Goal: Information Seeking & Learning: Compare options

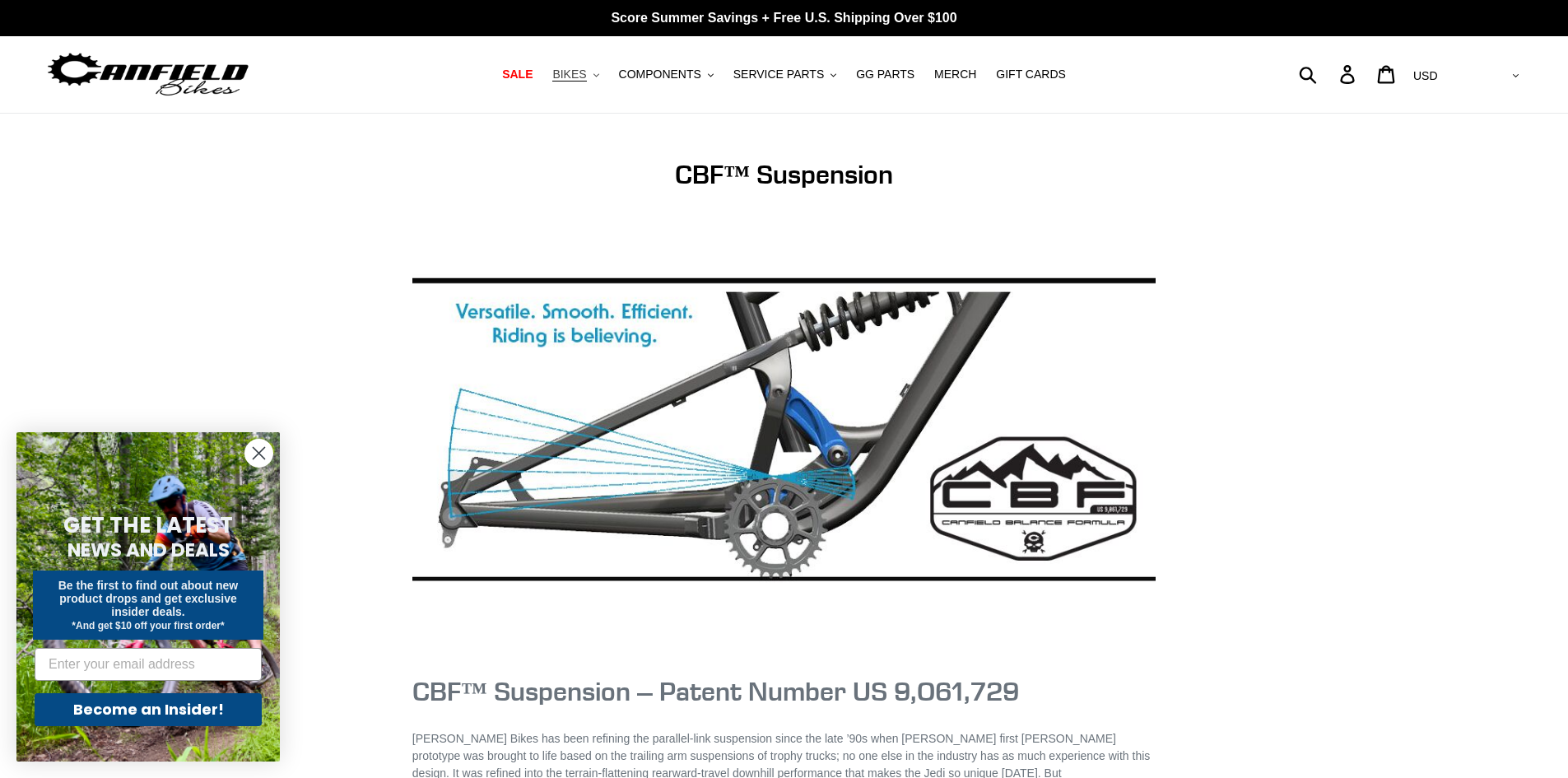
click at [600, 74] on icon ".cls-1{fill:#231f20}" at bounding box center [596, 75] width 6 height 6
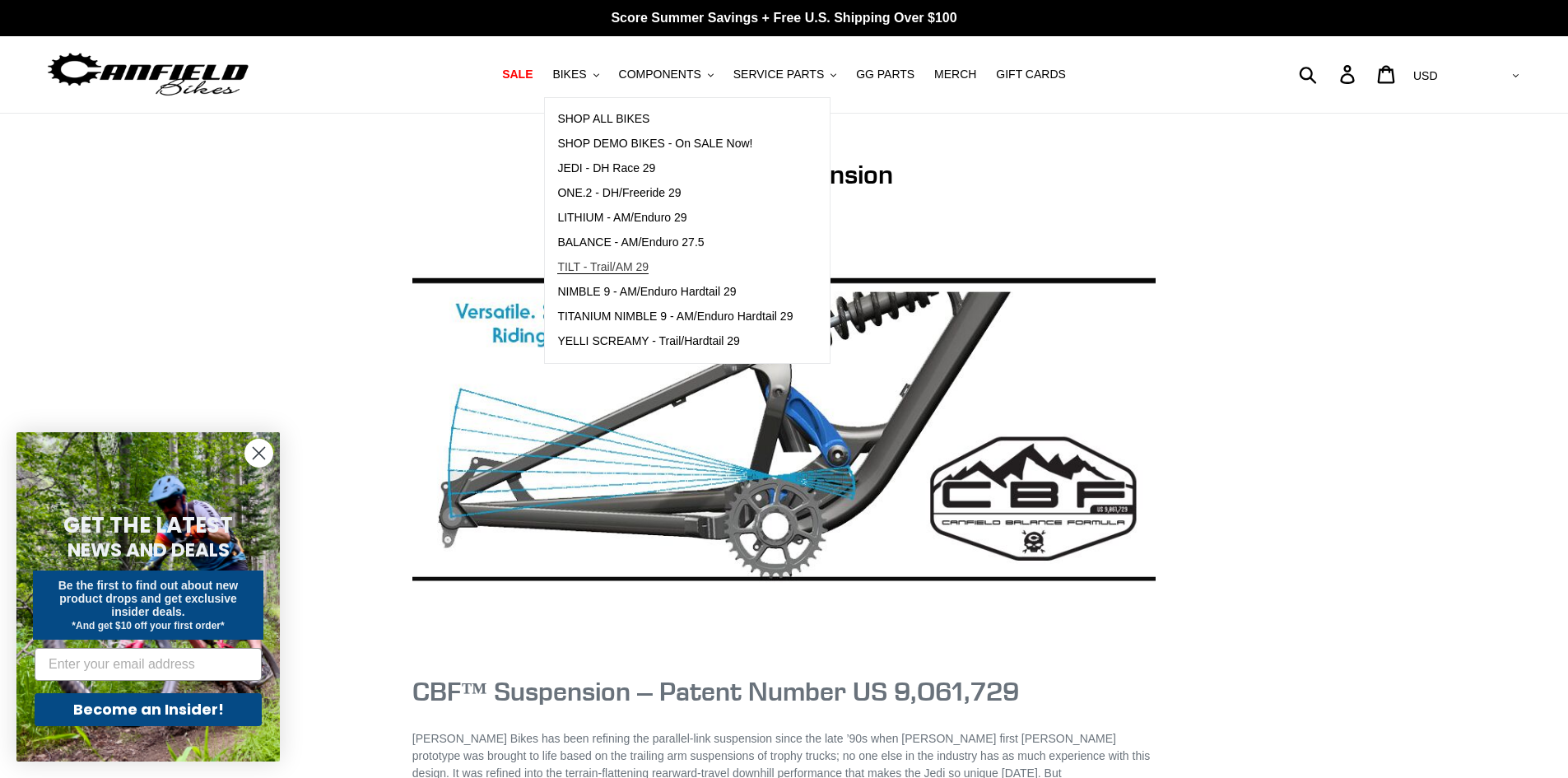
click at [617, 261] on span "TILT - Trail/AM 29" at bounding box center [602, 268] width 91 height 14
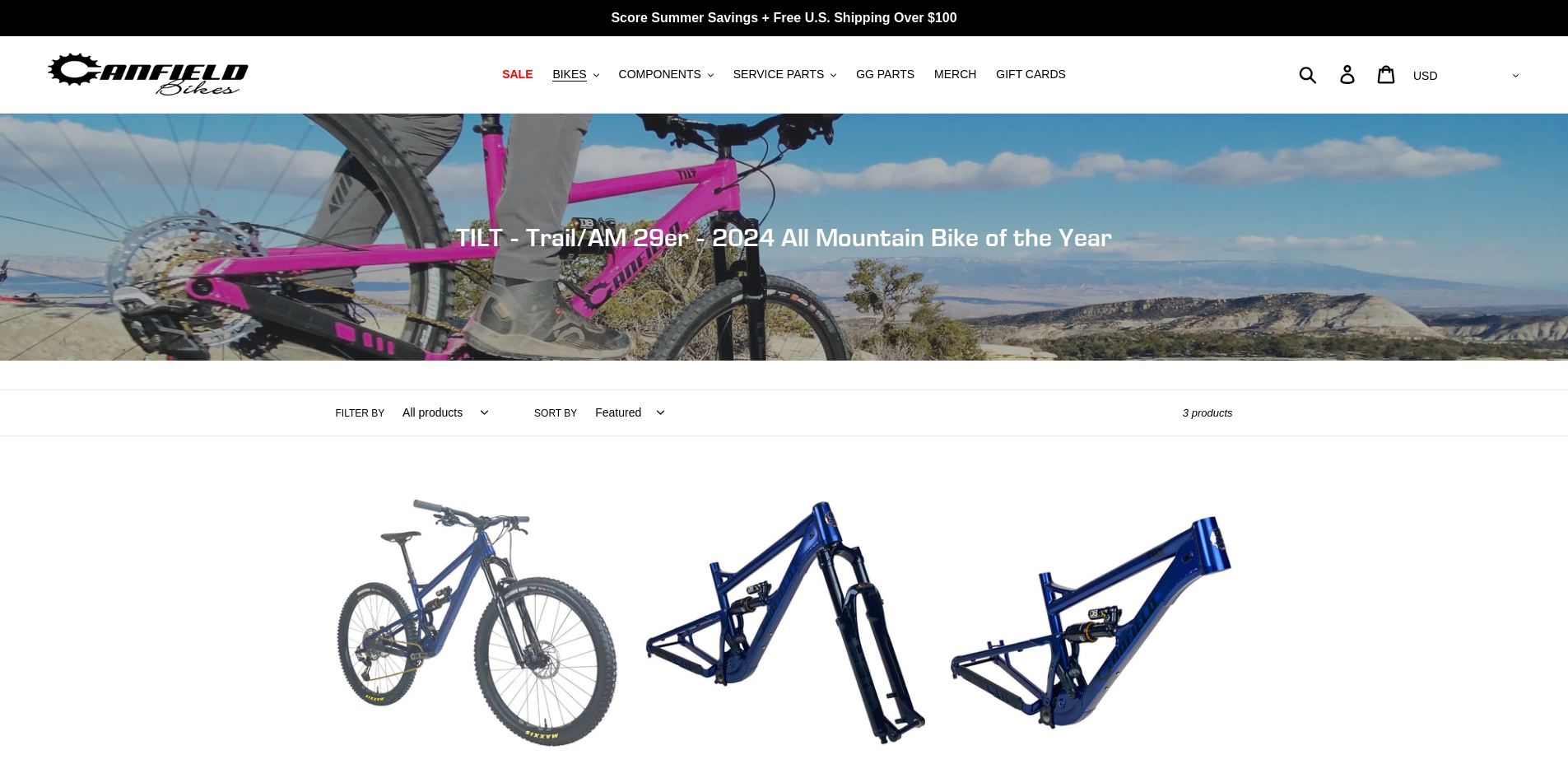
click at [441, 558] on link "TILT - Complete Bike" at bounding box center [477, 655] width 283 height 346
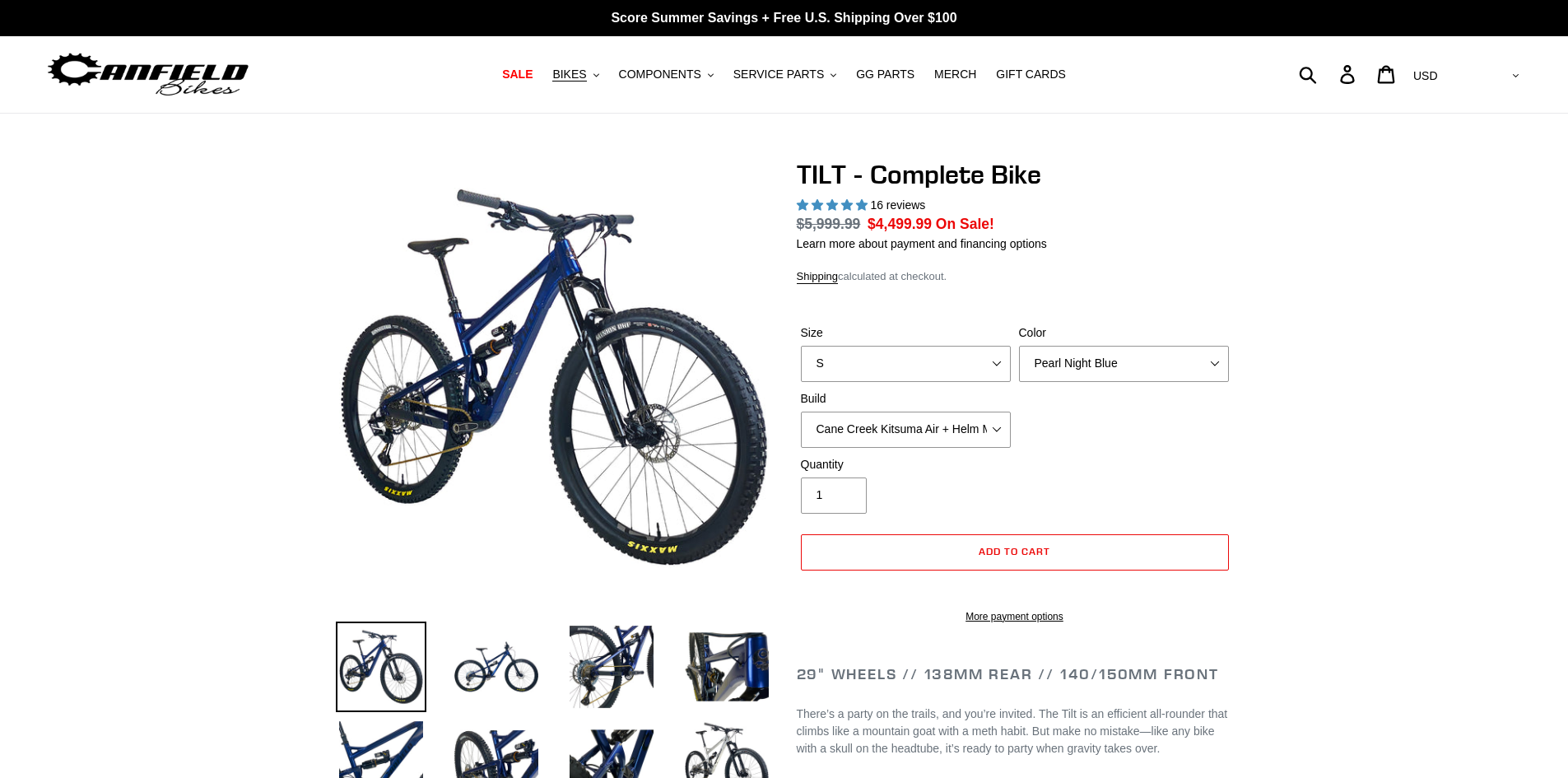
select select "M"
click at [801, 346] on select "S M L" at bounding box center [905, 363] width 210 height 36
select select "highest-rating"
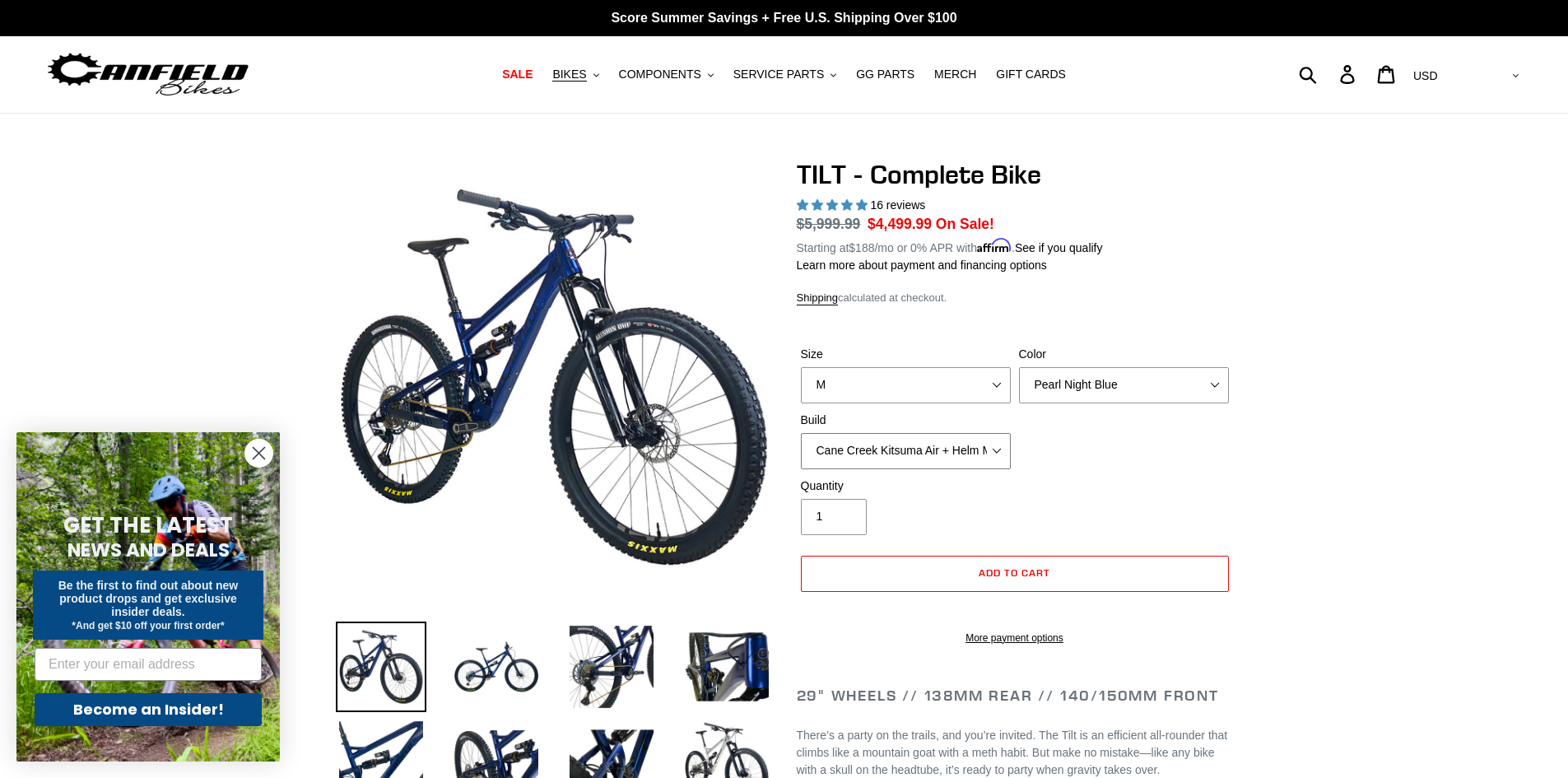
click at [960, 433] on select "Cane Creek Kitsuma Air + Helm MKII 140 + SRAM GX Cane Creek Kitsuma Air + Helm …" at bounding box center [905, 451] width 210 height 36
click at [801, 433] on select "Cane Creek Kitsuma Air + Helm MKII 140 + SRAM GX Cane Creek Kitsuma Air + Helm …" at bounding box center [905, 451] width 210 height 36
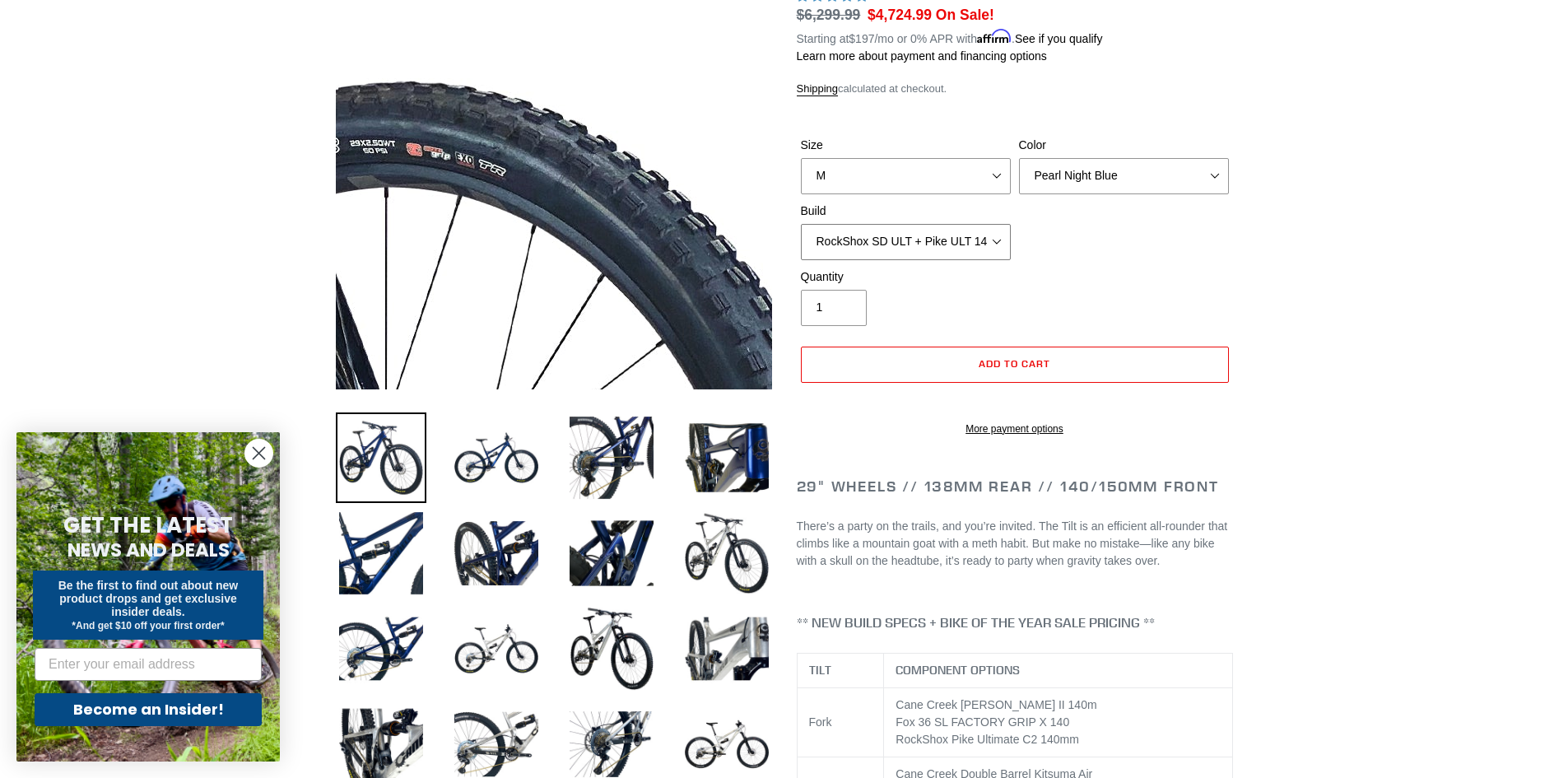
scroll to position [82, 0]
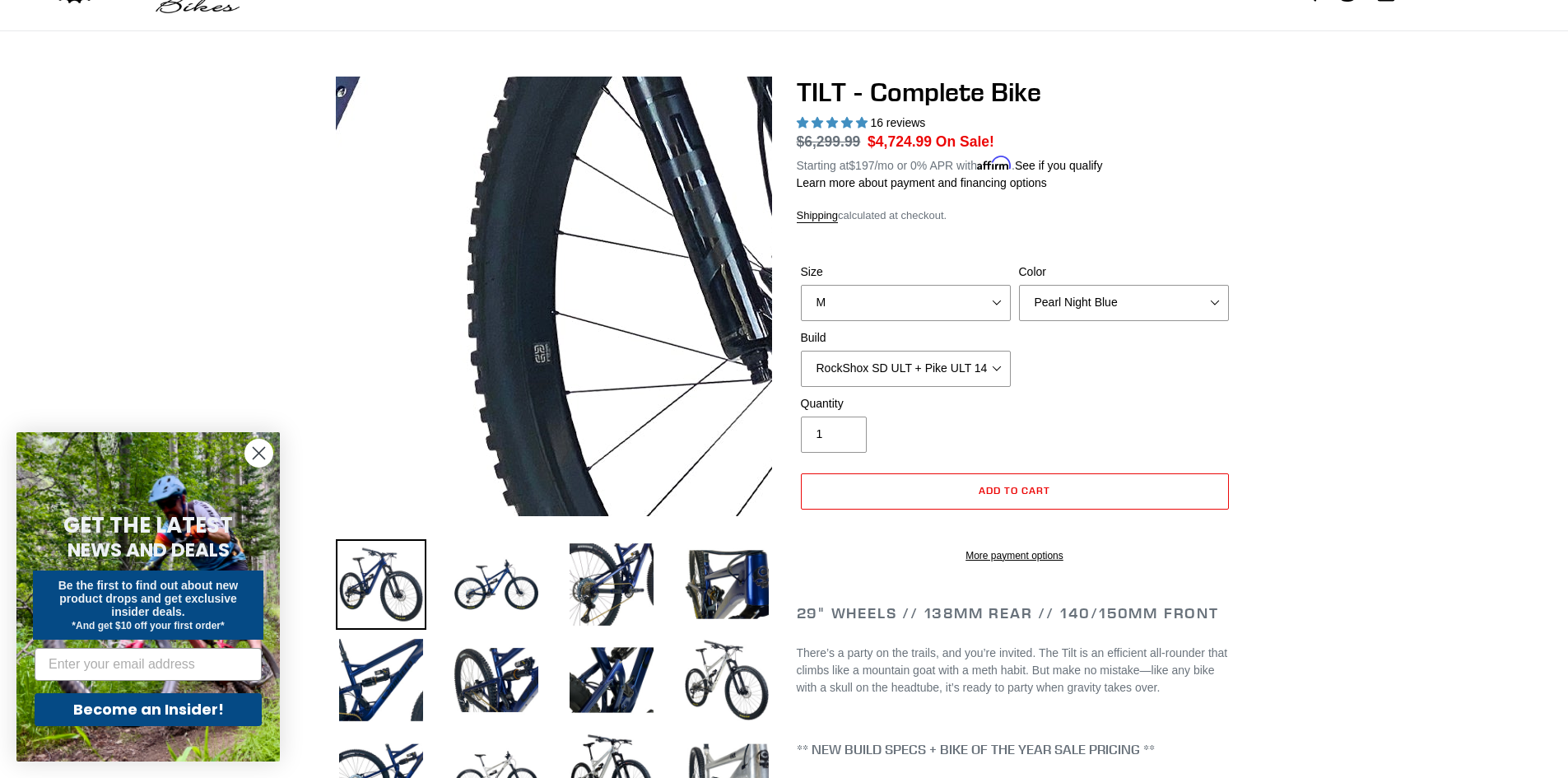
click at [577, 362] on img at bounding box center [486, 107] width 1686 height 1686
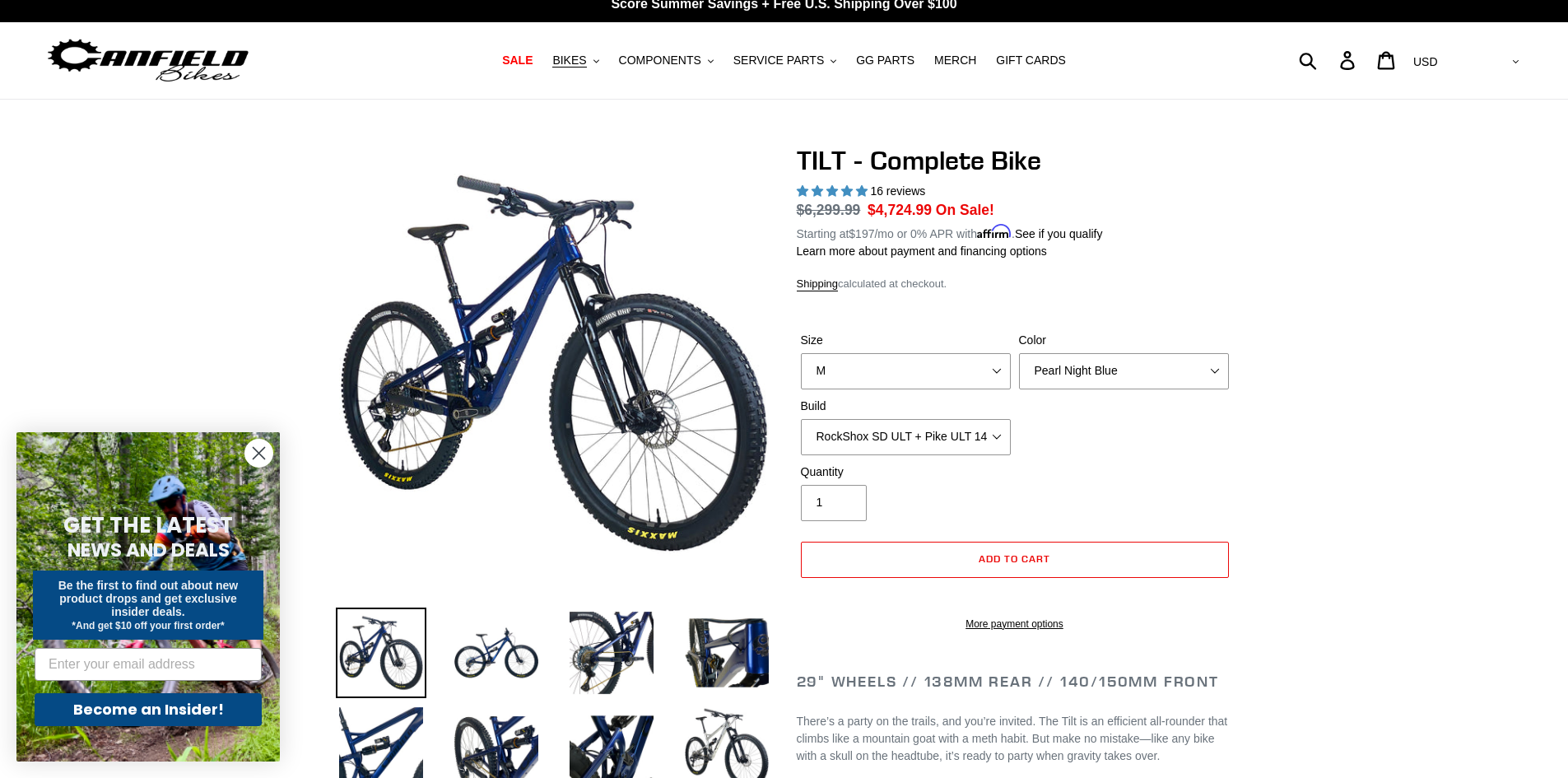
scroll to position [0, 0]
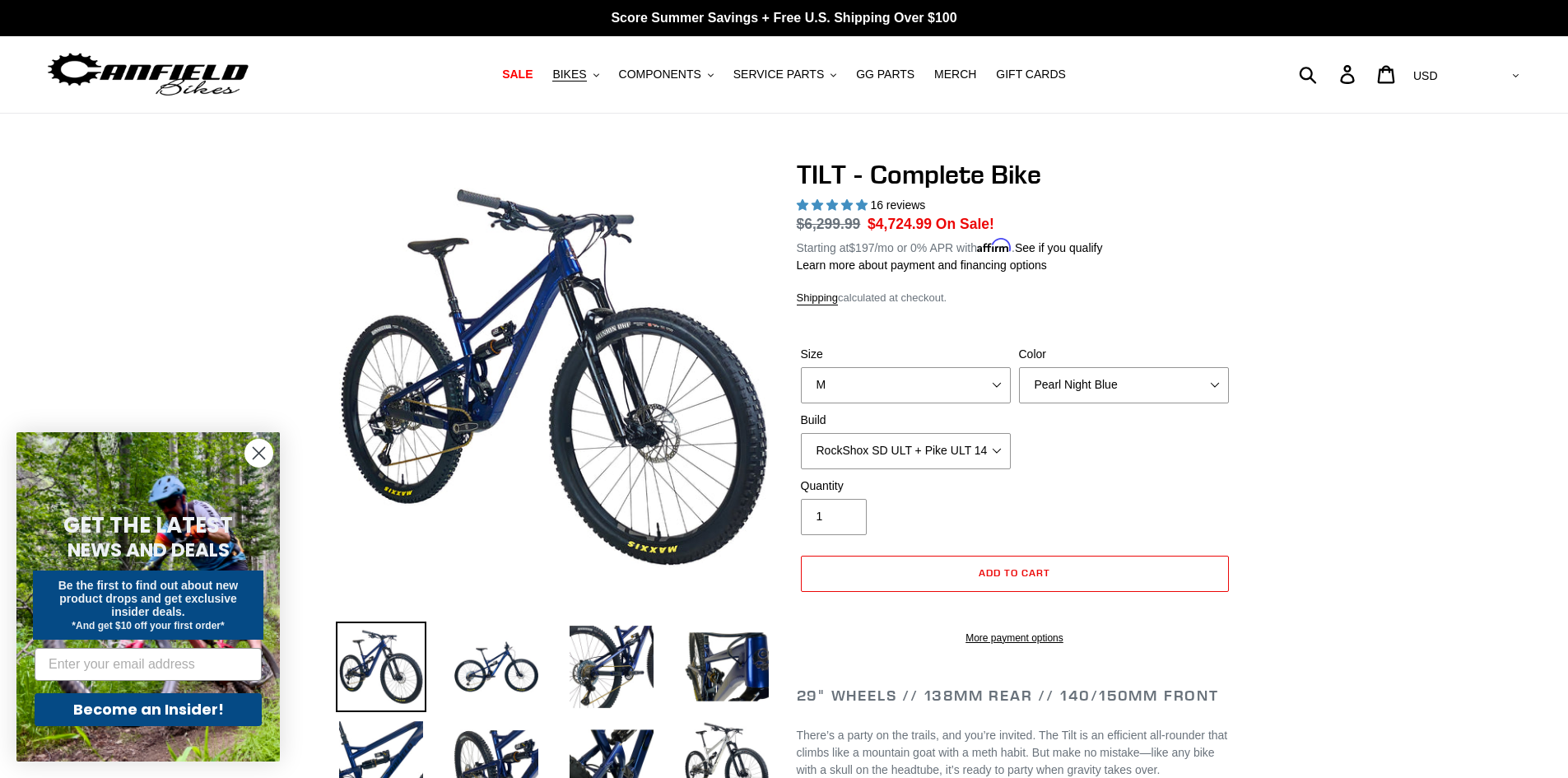
click at [262, 457] on icon "Close dialog" at bounding box center [259, 454] width 12 height 12
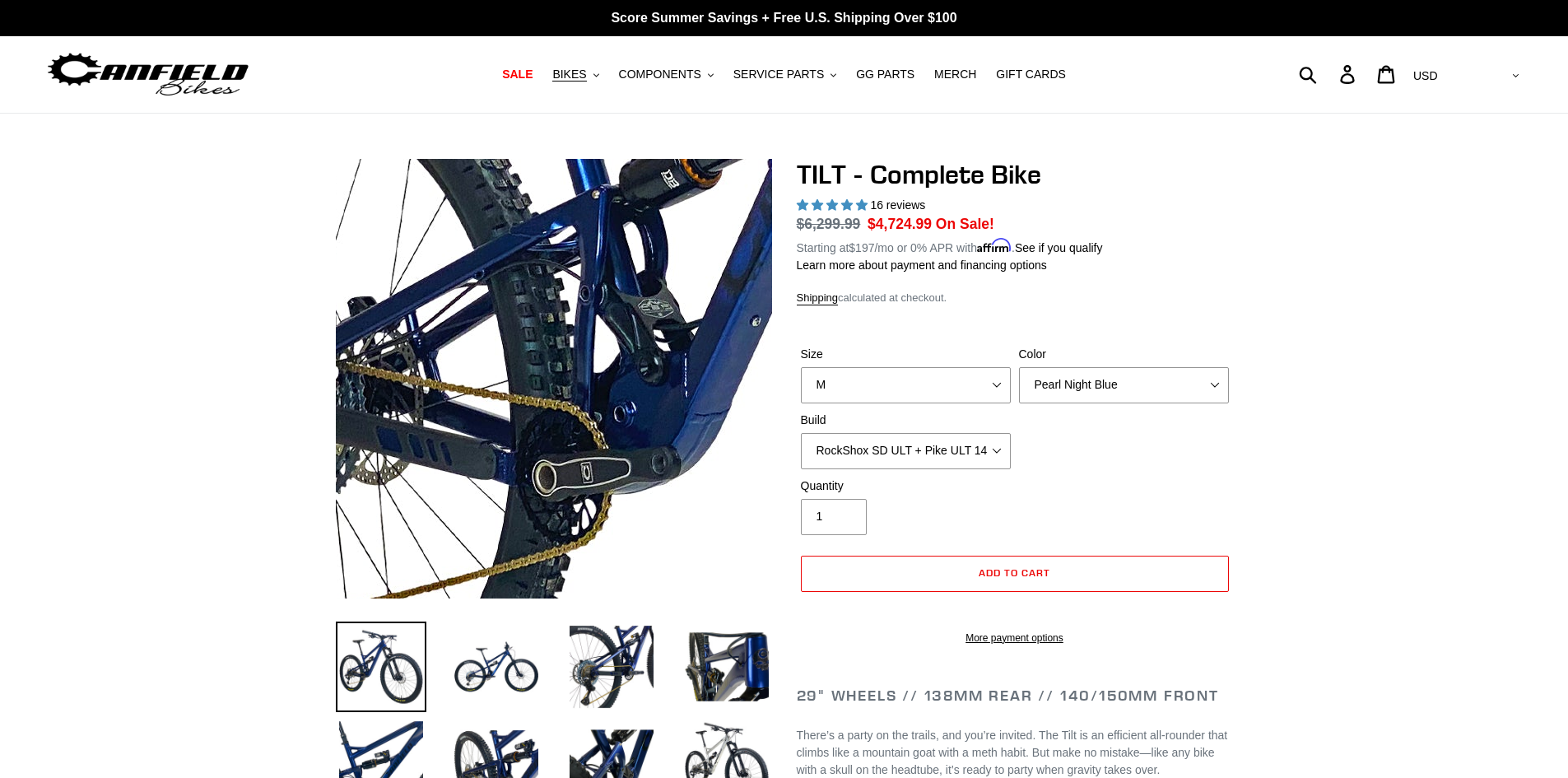
click at [423, 414] on img at bounding box center [929, 276] width 1686 height 1686
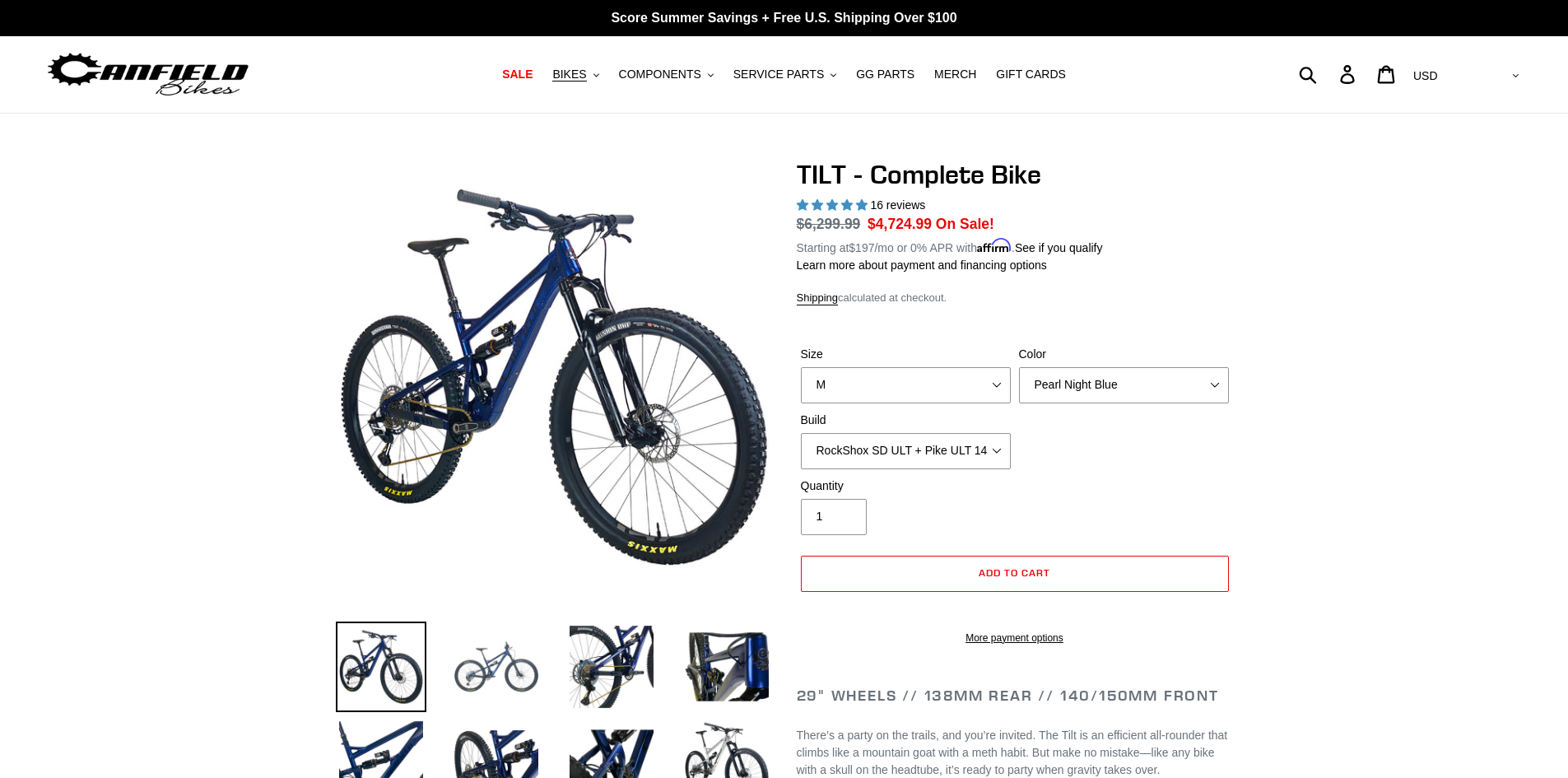
click at [484, 665] on img at bounding box center [496, 667] width 90 height 90
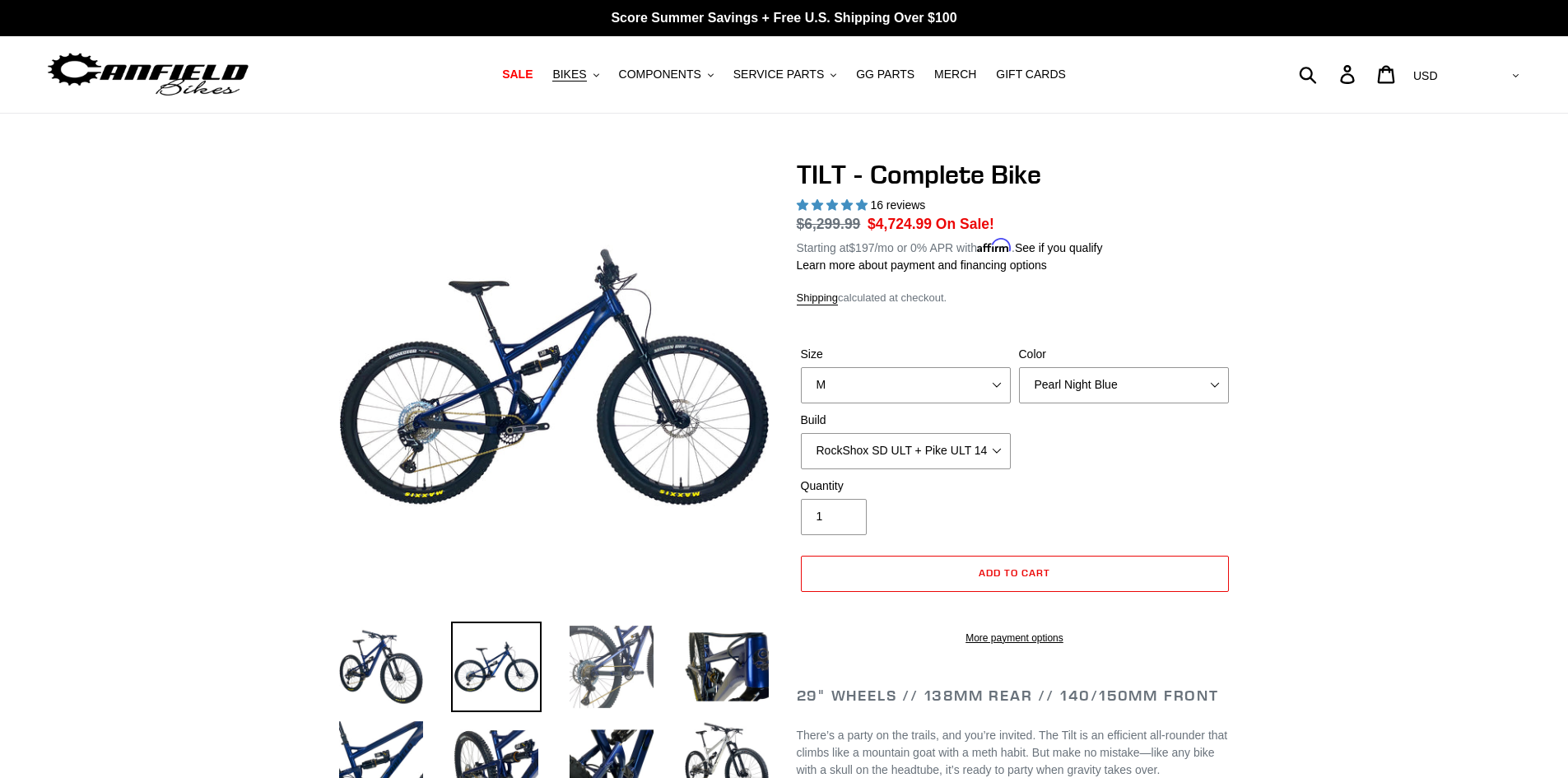
click at [604, 675] on img at bounding box center [611, 667] width 90 height 90
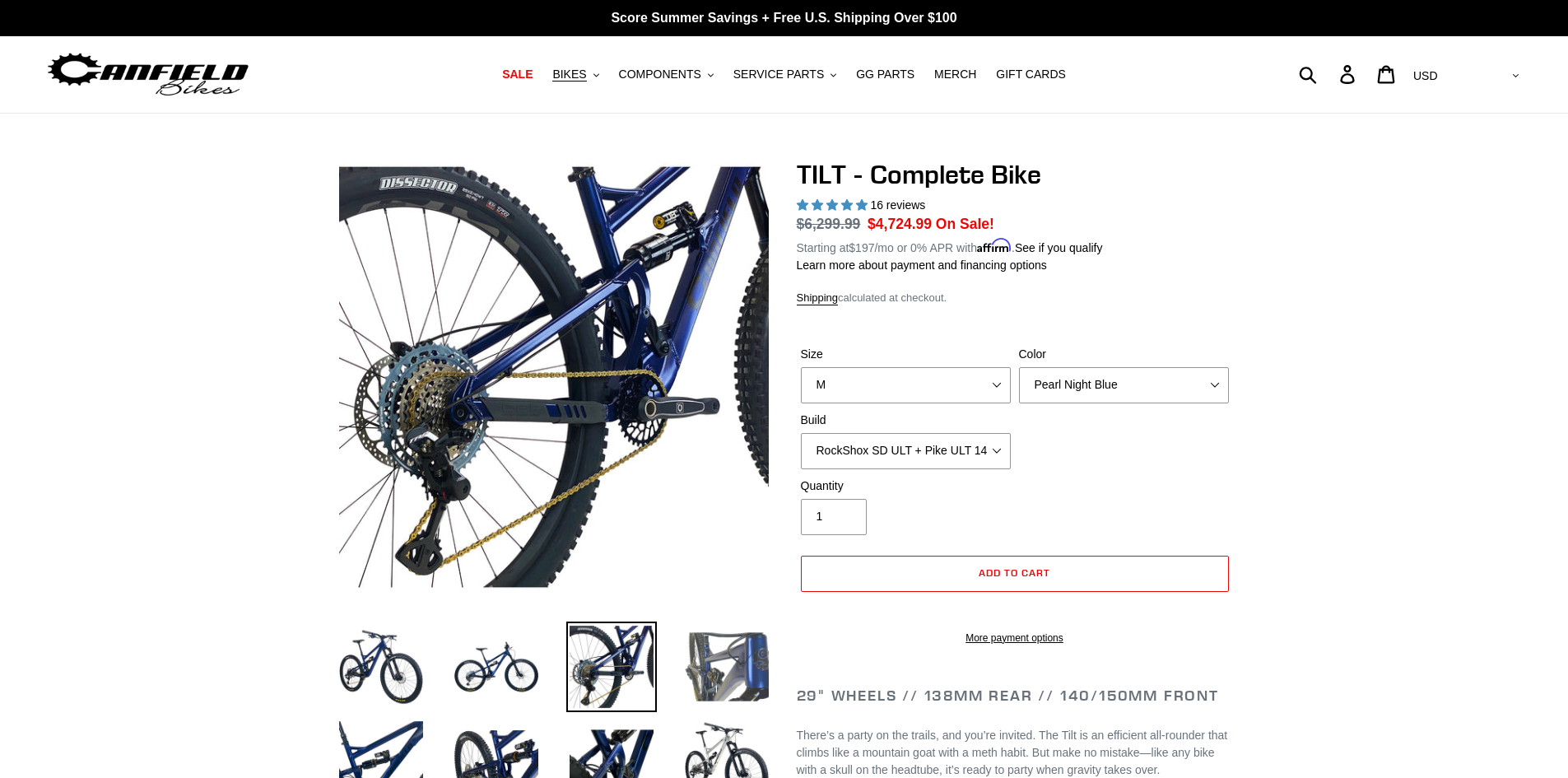
click at [739, 667] on img at bounding box center [726, 667] width 90 height 90
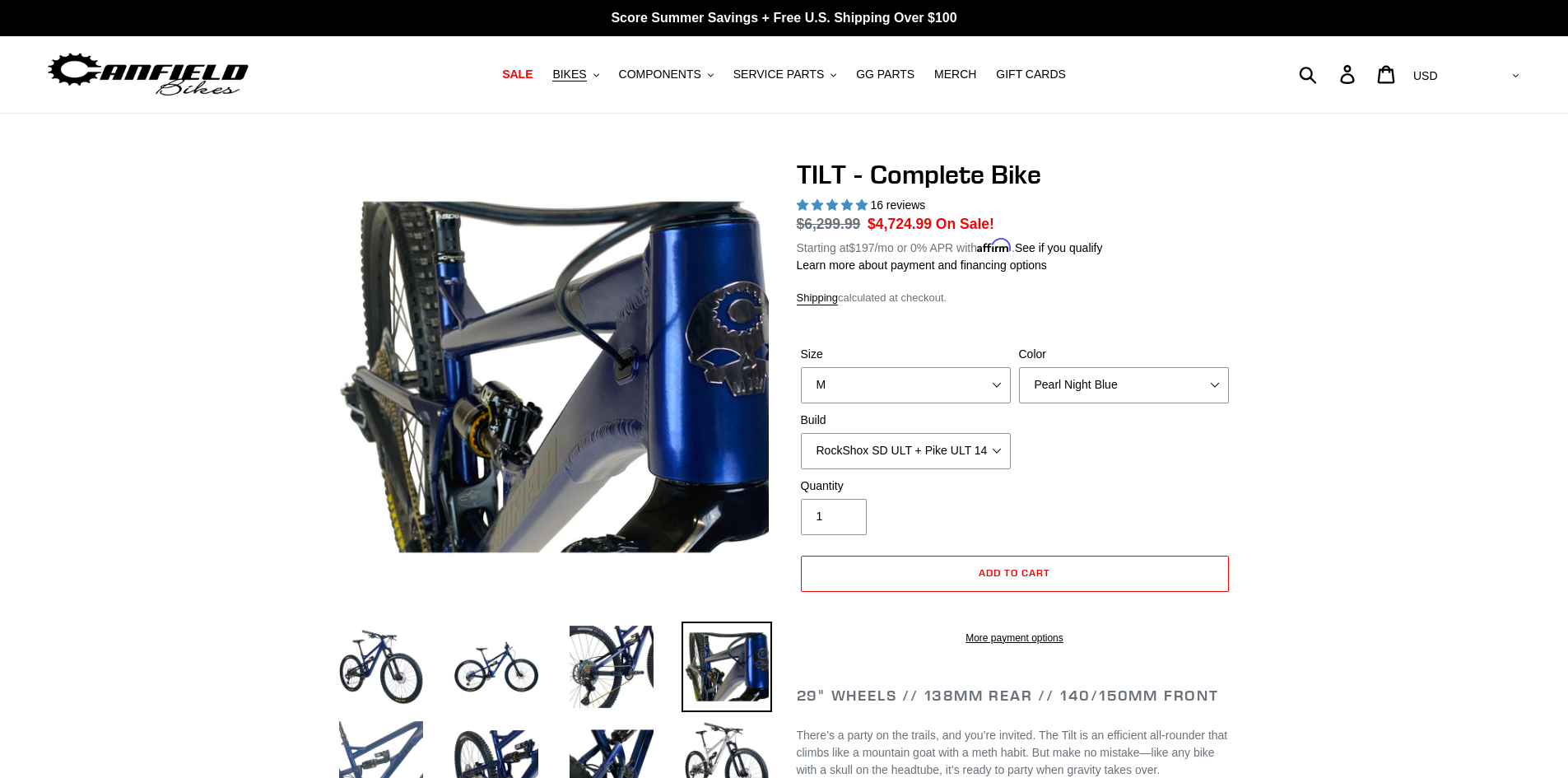
click at [384, 724] on img at bounding box center [381, 762] width 90 height 90
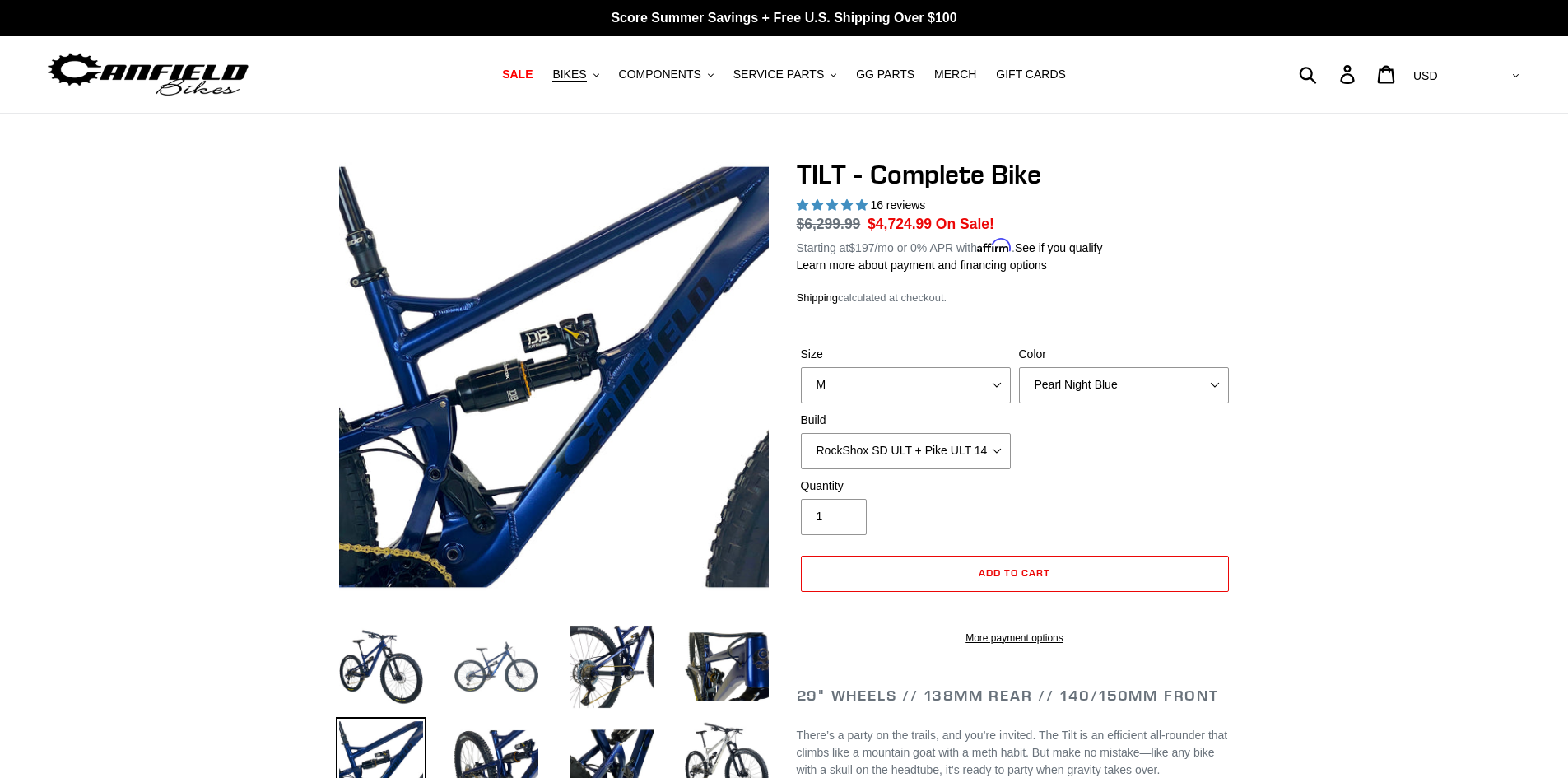
click at [512, 666] on img at bounding box center [496, 667] width 90 height 90
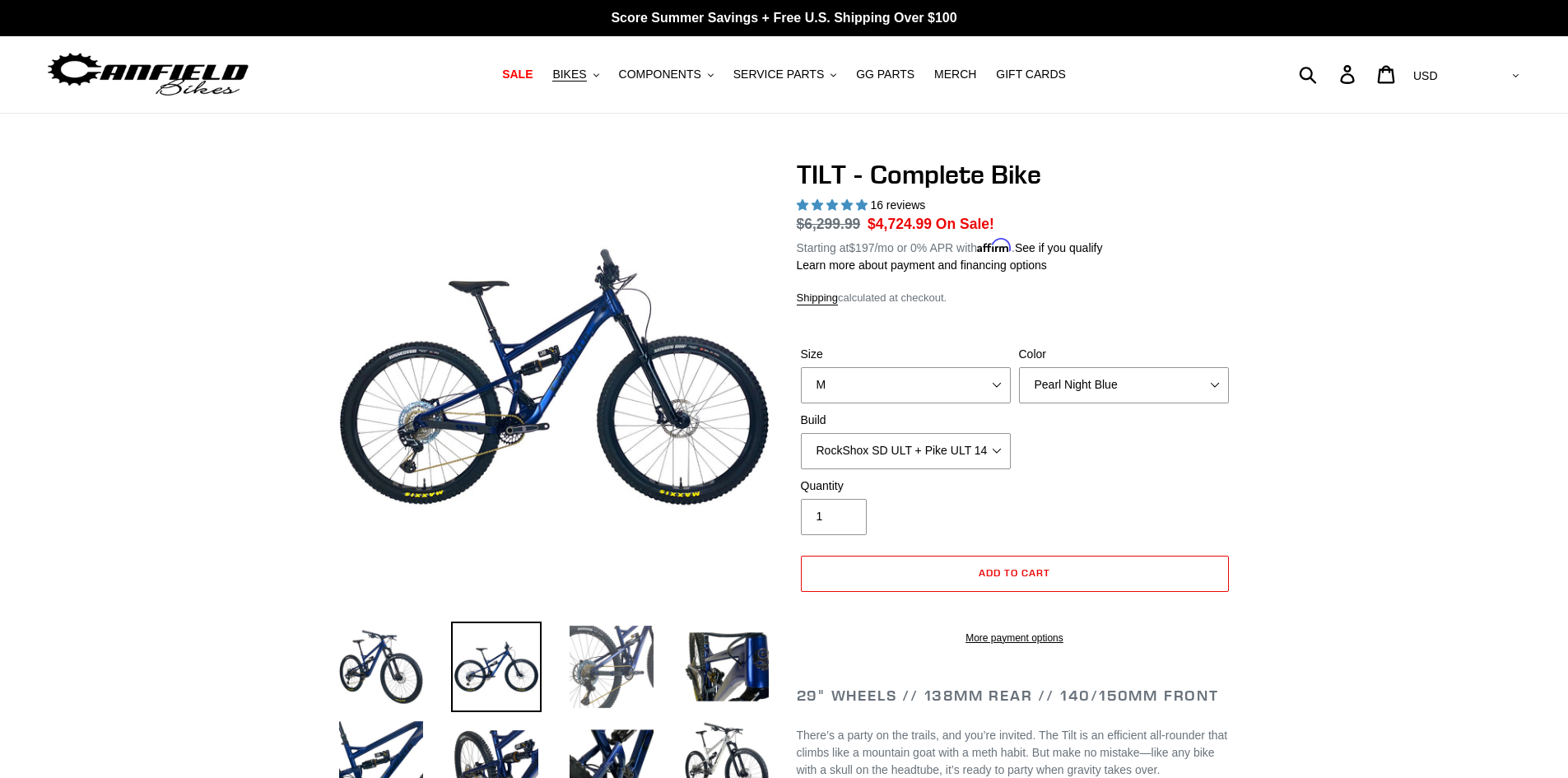
click at [639, 669] on img at bounding box center [611, 667] width 90 height 90
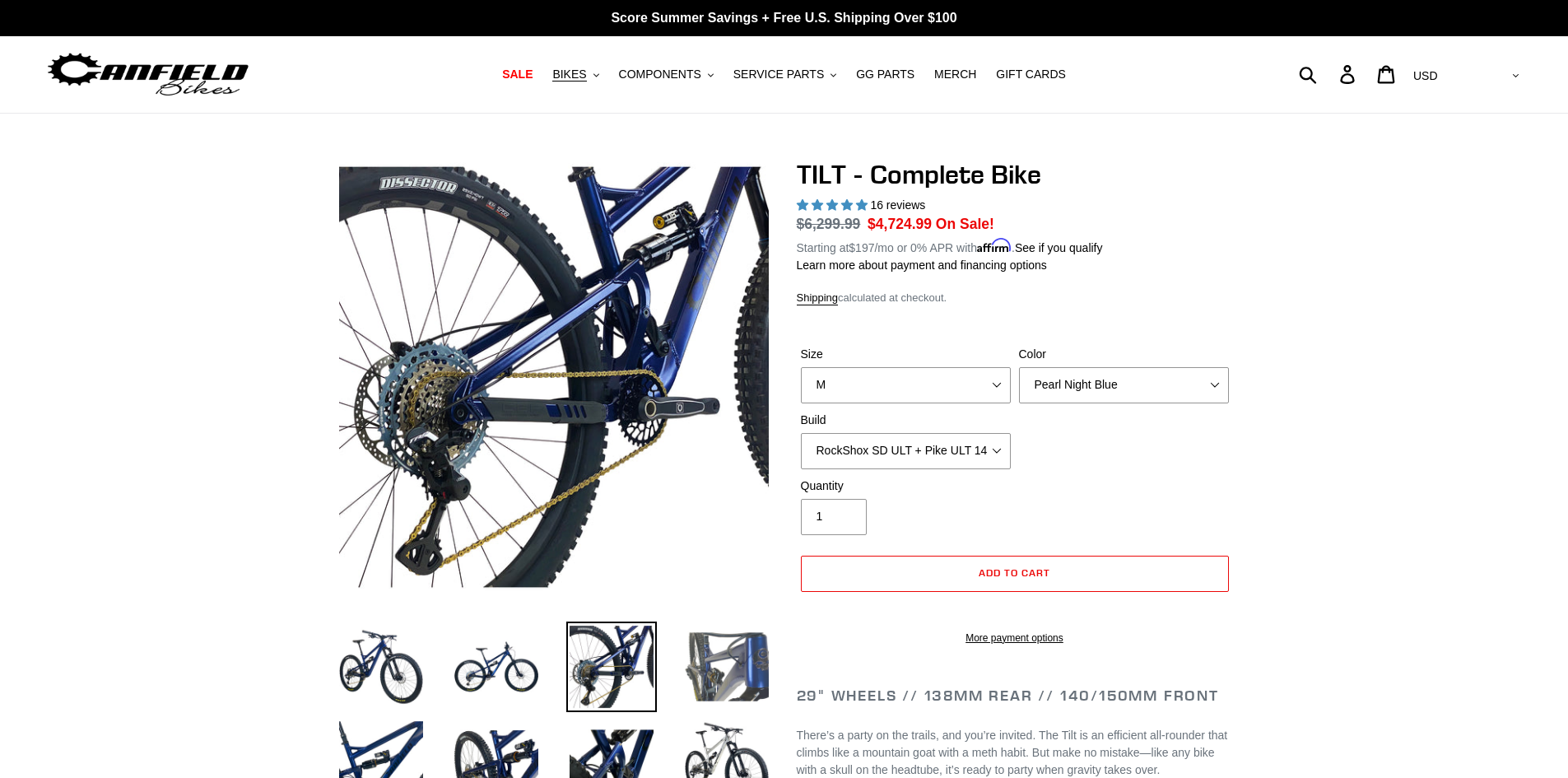
scroll to position [82, 0]
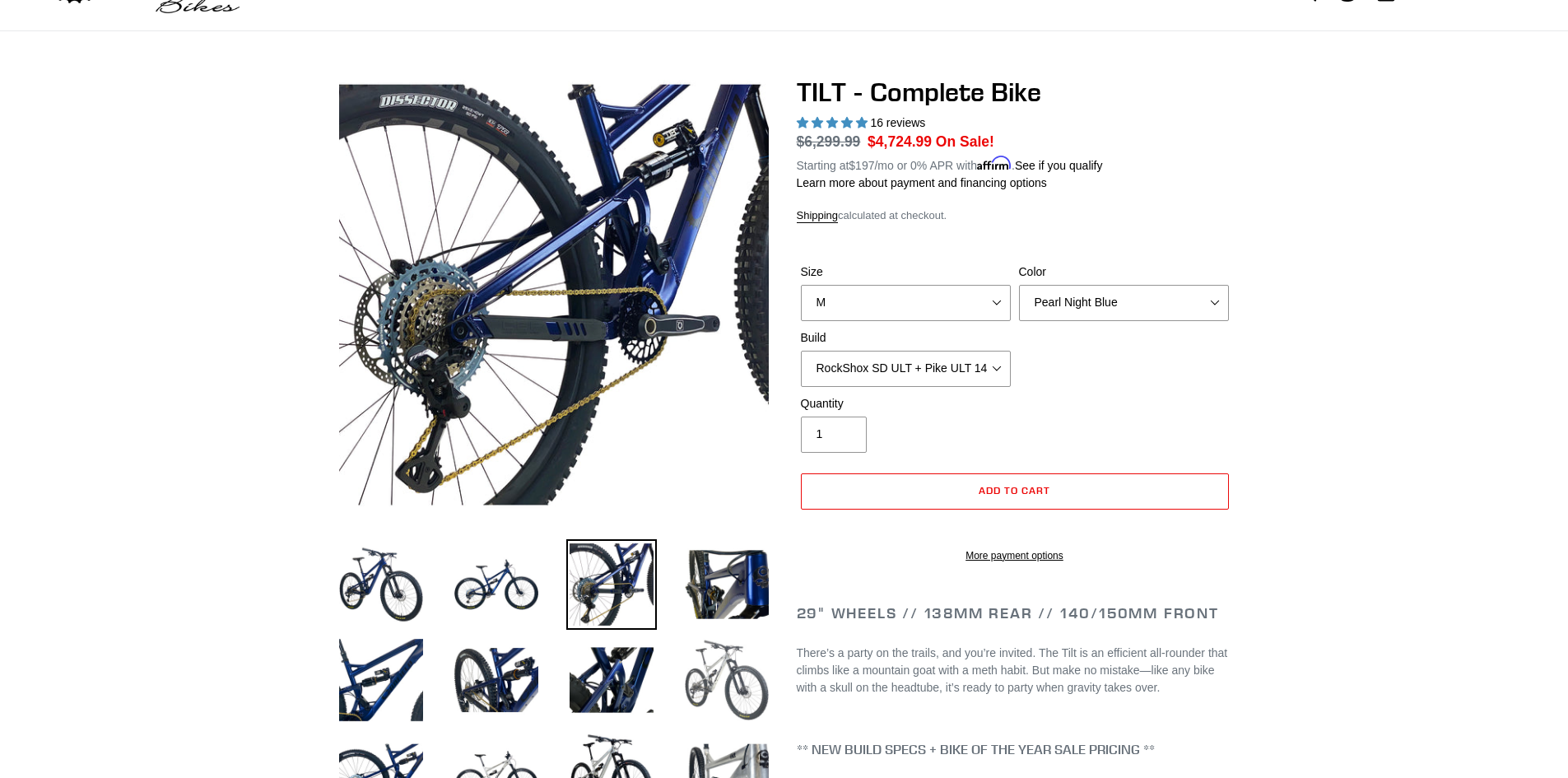
click at [699, 683] on img at bounding box center [726, 681] width 90 height 90
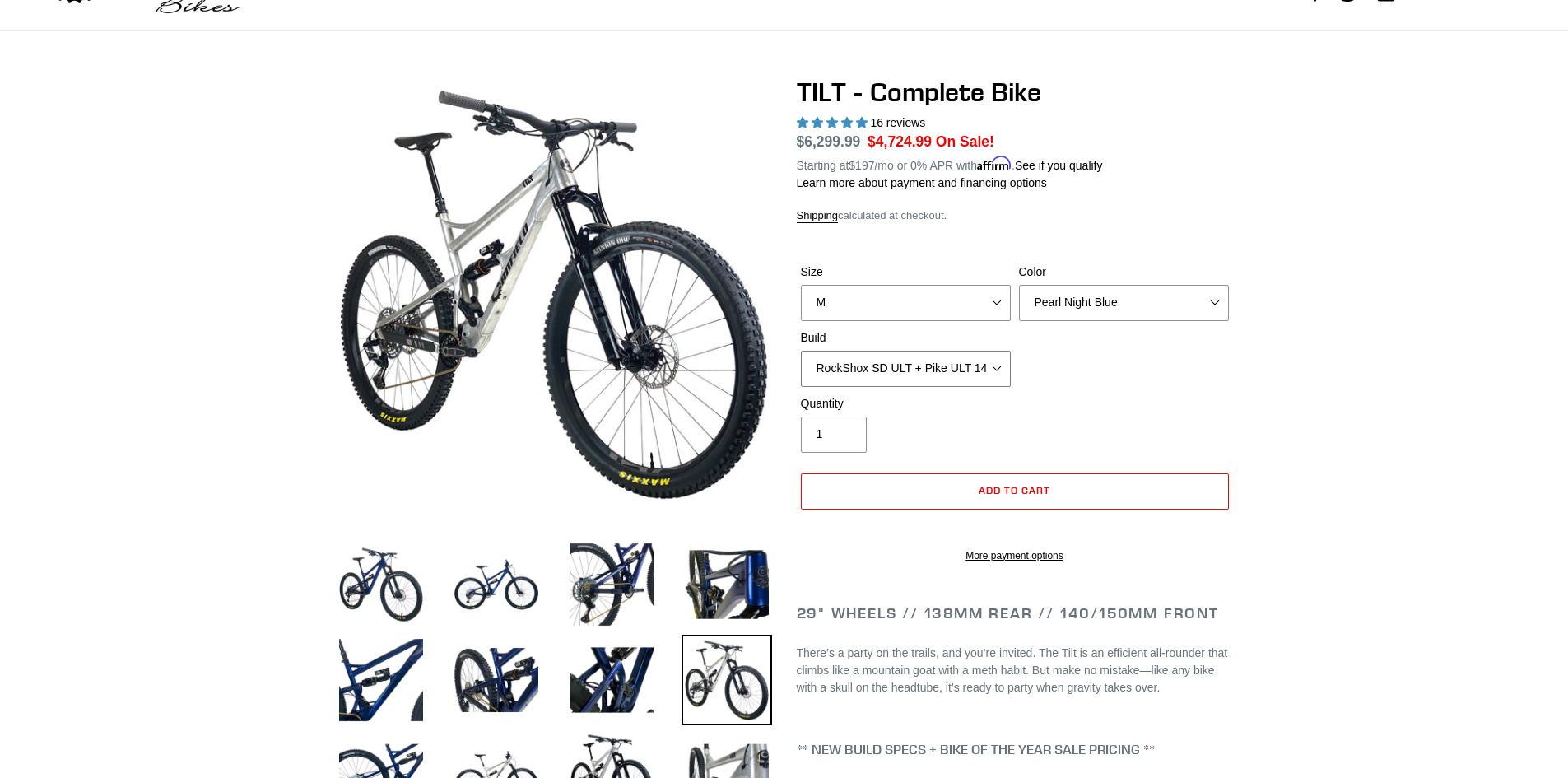
click at [919, 376] on select "Cane Creek Kitsuma Air + Helm MKII 140 + SRAM GX Cane Creek Kitsuma Air + Helm …" at bounding box center [905, 369] width 210 height 36
click at [801, 351] on select "Cane Creek Kitsuma Air + Helm MKII 140 + SRAM GX Cane Creek Kitsuma Air + Helm …" at bounding box center [905, 369] width 210 height 36
click at [956, 378] on select "Cane Creek Kitsuma Air + Helm MKII 140 + SRAM GX Cane Creek Kitsuma Air + Helm …" at bounding box center [905, 369] width 210 height 36
click at [801, 351] on select "Cane Creek Kitsuma Air + Helm MKII 140 + SRAM GX Cane Creek Kitsuma Air + Helm …" at bounding box center [905, 369] width 210 height 36
click at [923, 375] on select "Cane Creek Kitsuma Air + Helm MKII 140 + SRAM GX Cane Creek Kitsuma Air + Helm …" at bounding box center [905, 369] width 210 height 36
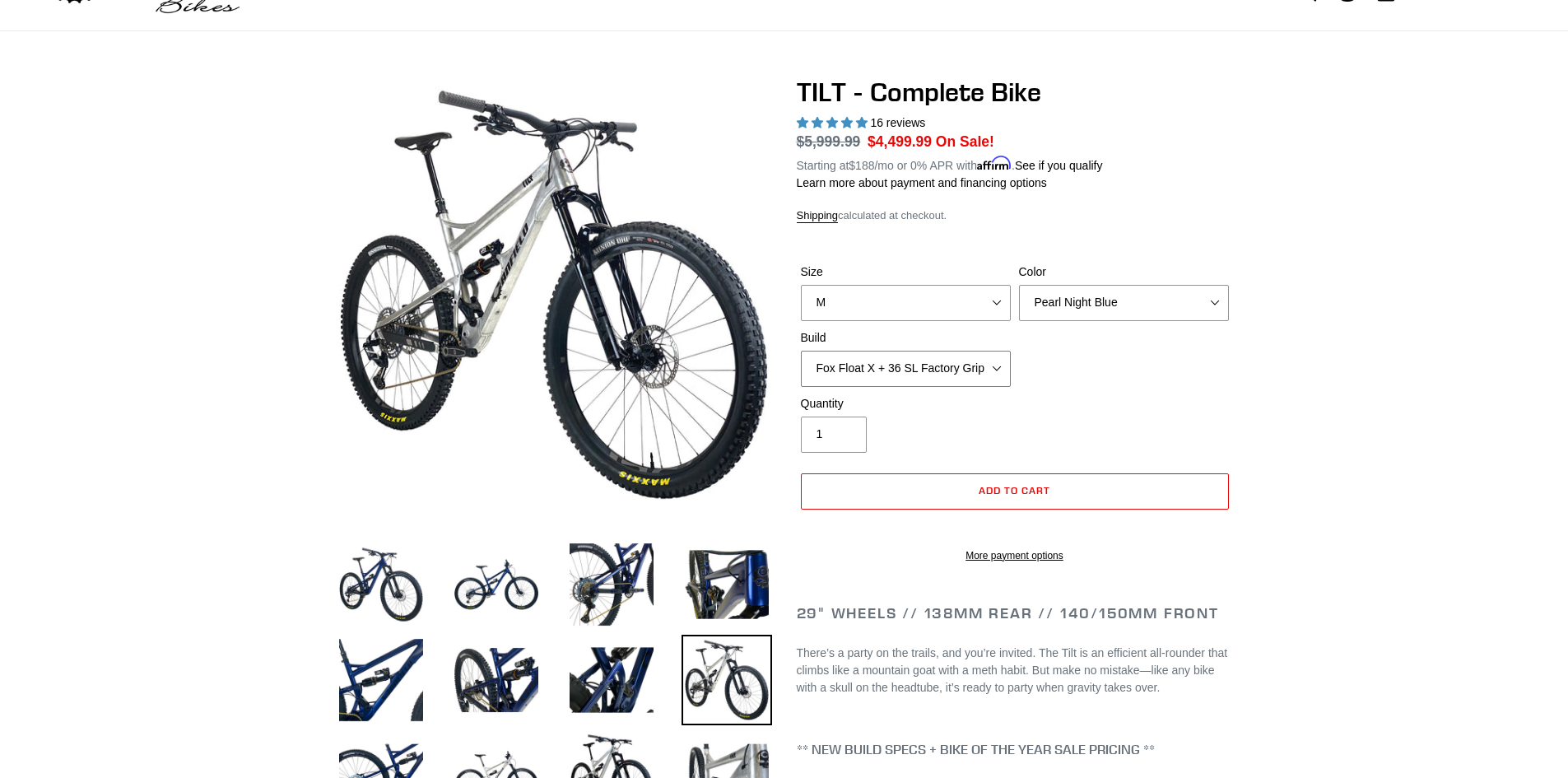
select select "Fox Float X + 36 SL Factory Grip X 140 + Shimano XT"
click at [801, 351] on select "Cane Creek Kitsuma Air + Helm MKII 140 + SRAM GX Cane Creek Kitsuma Air + Helm …" at bounding box center [905, 369] width 210 height 36
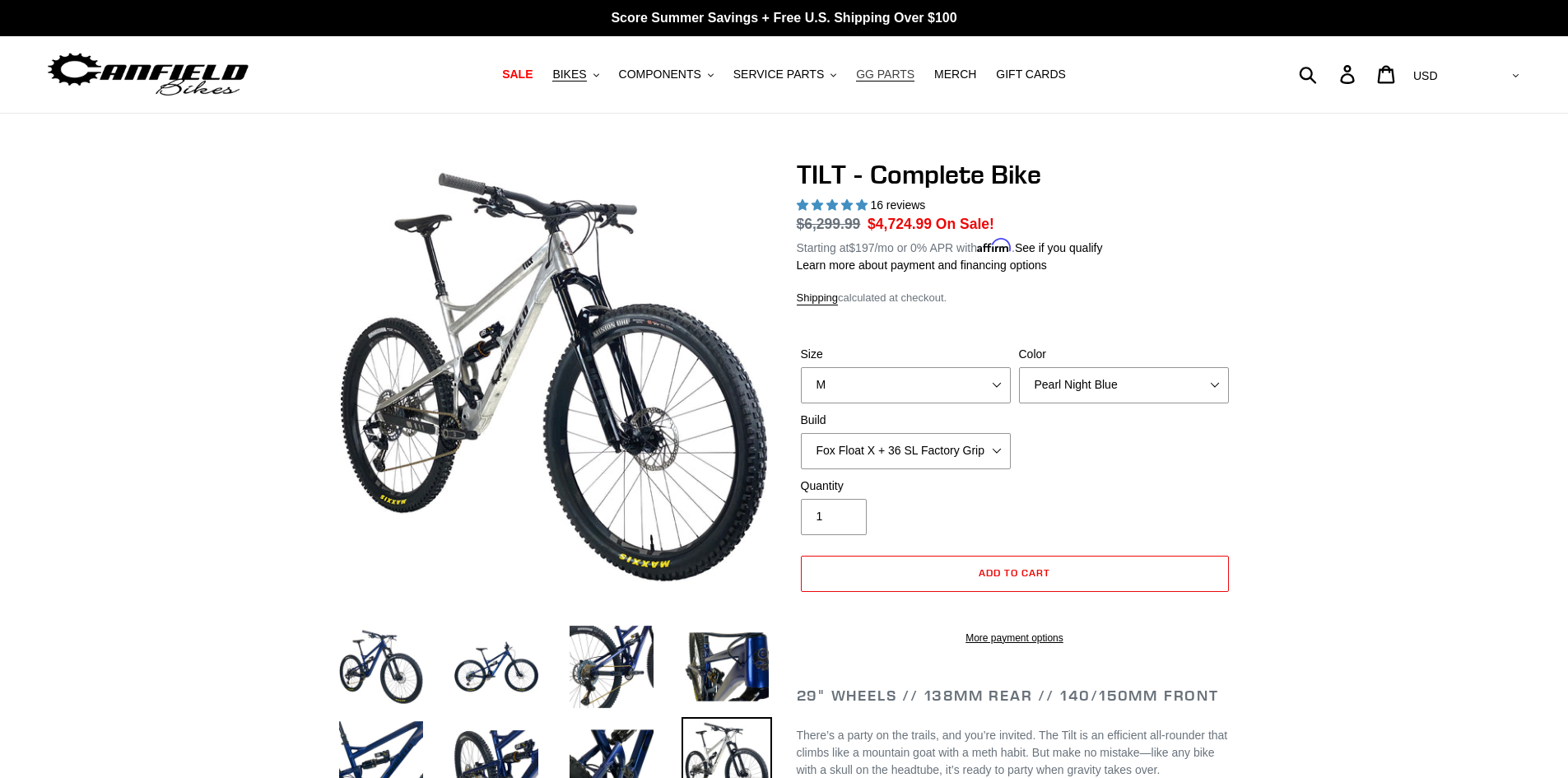
click at [890, 75] on span "GG PARTS" at bounding box center [886, 74] width 58 height 14
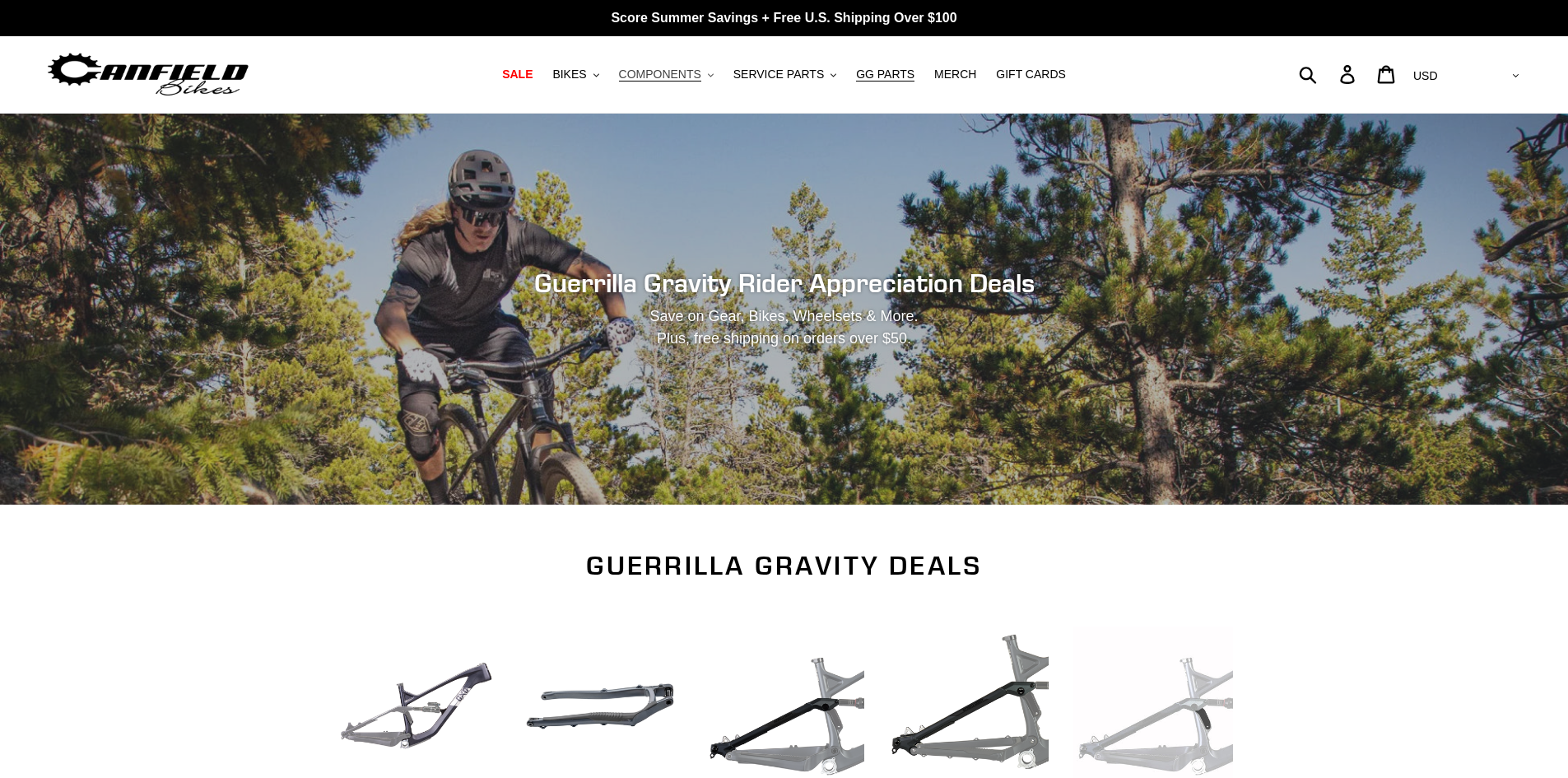
click at [681, 77] on span "COMPONENTS" at bounding box center [660, 74] width 82 height 14
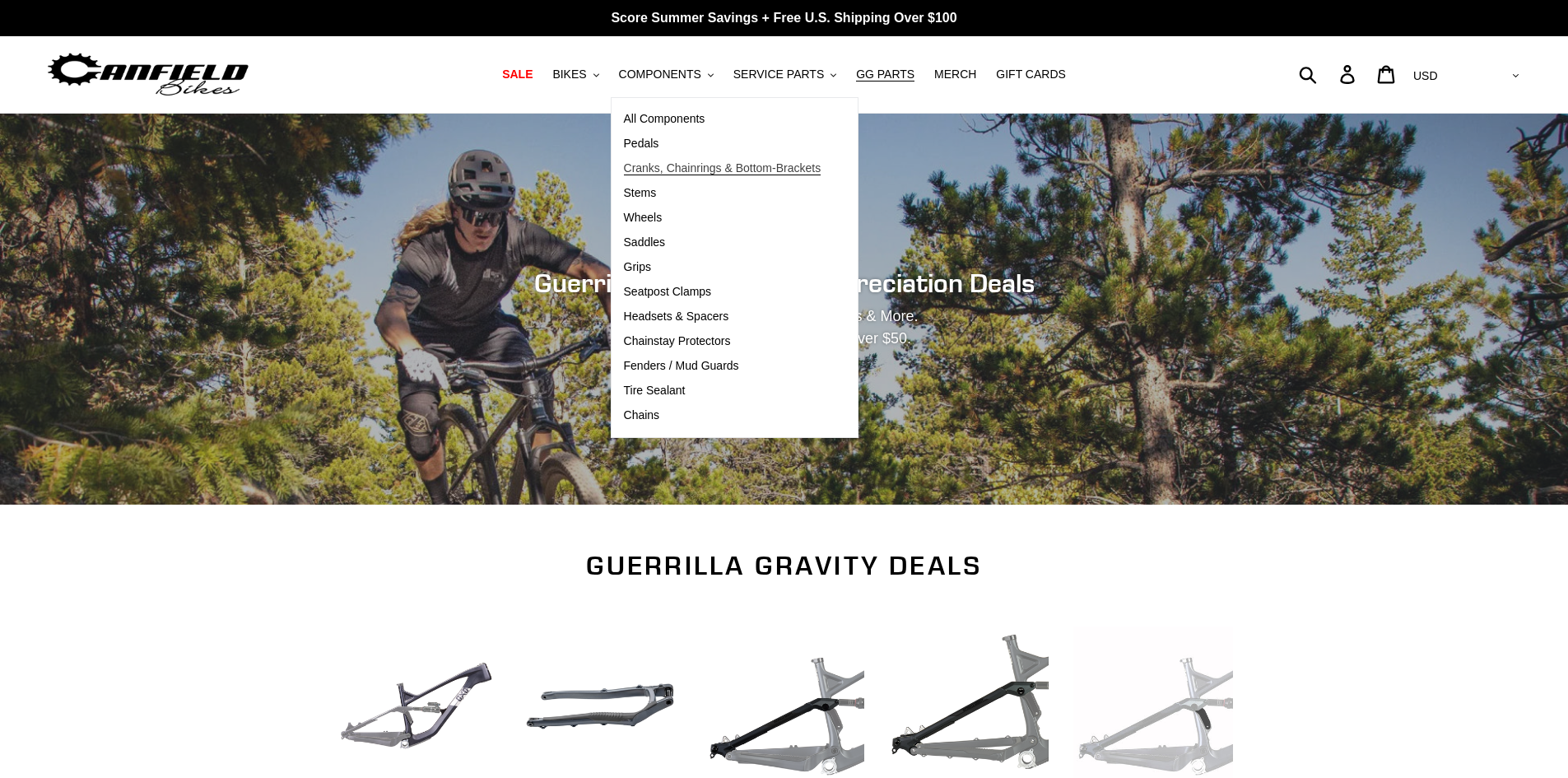
click at [694, 159] on link "Cranks, Chainrings & Bottom-Brackets" at bounding box center [722, 169] width 222 height 25
